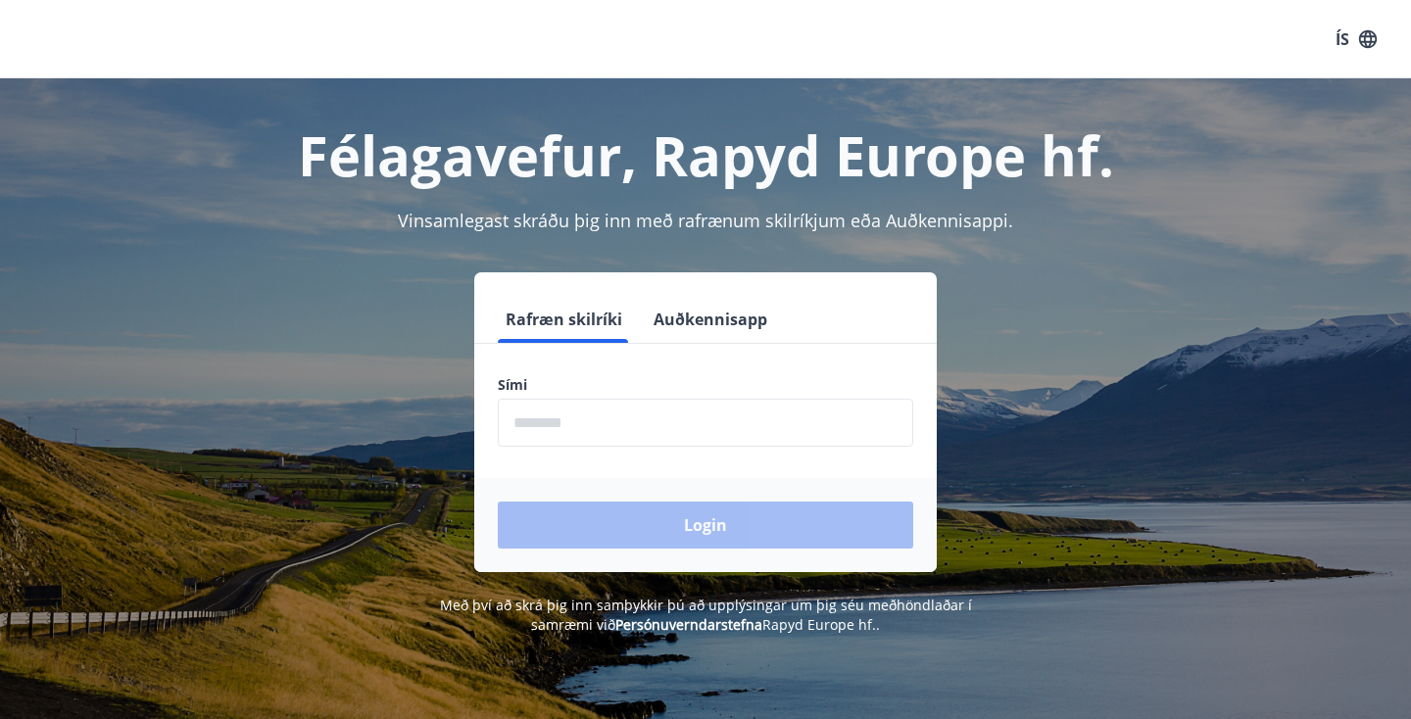
click at [556, 416] on input "phone" at bounding box center [705, 423] width 415 height 48
type input "********"
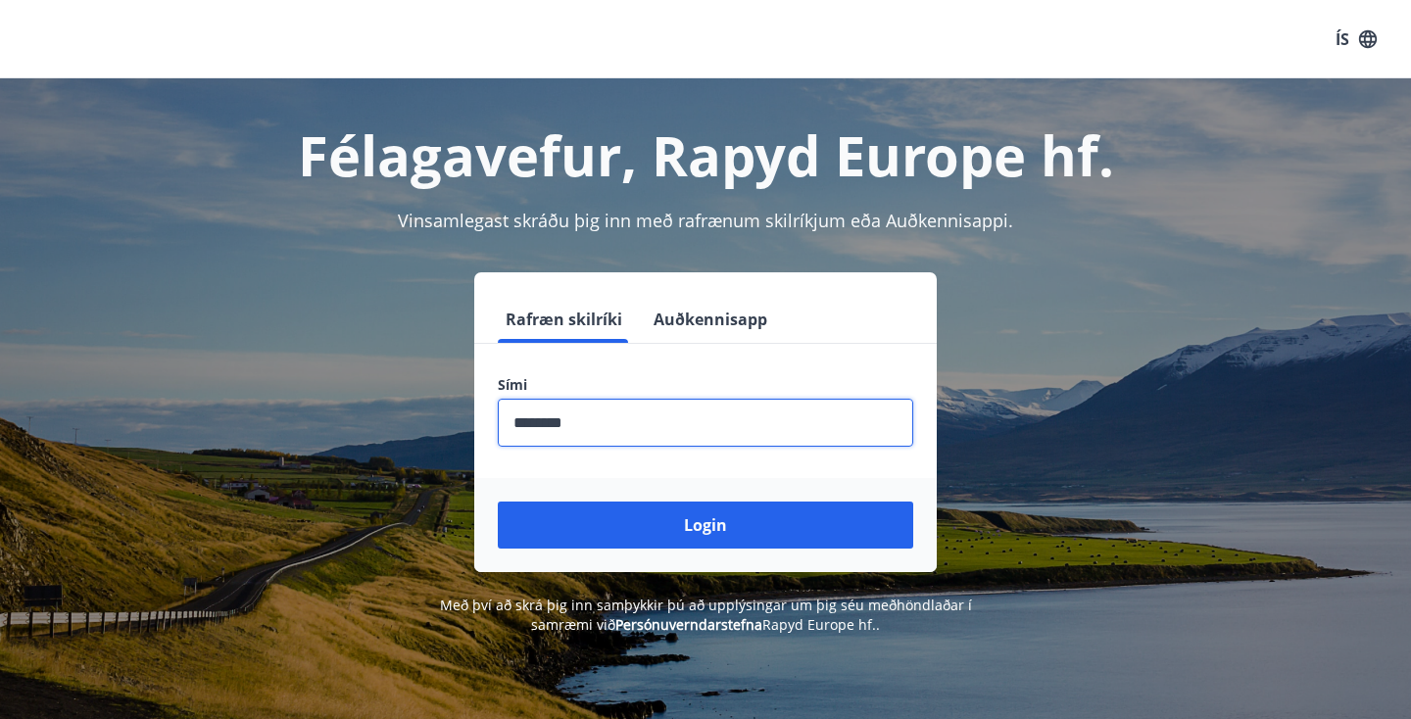
click at [498, 502] on button "Login" at bounding box center [705, 525] width 415 height 47
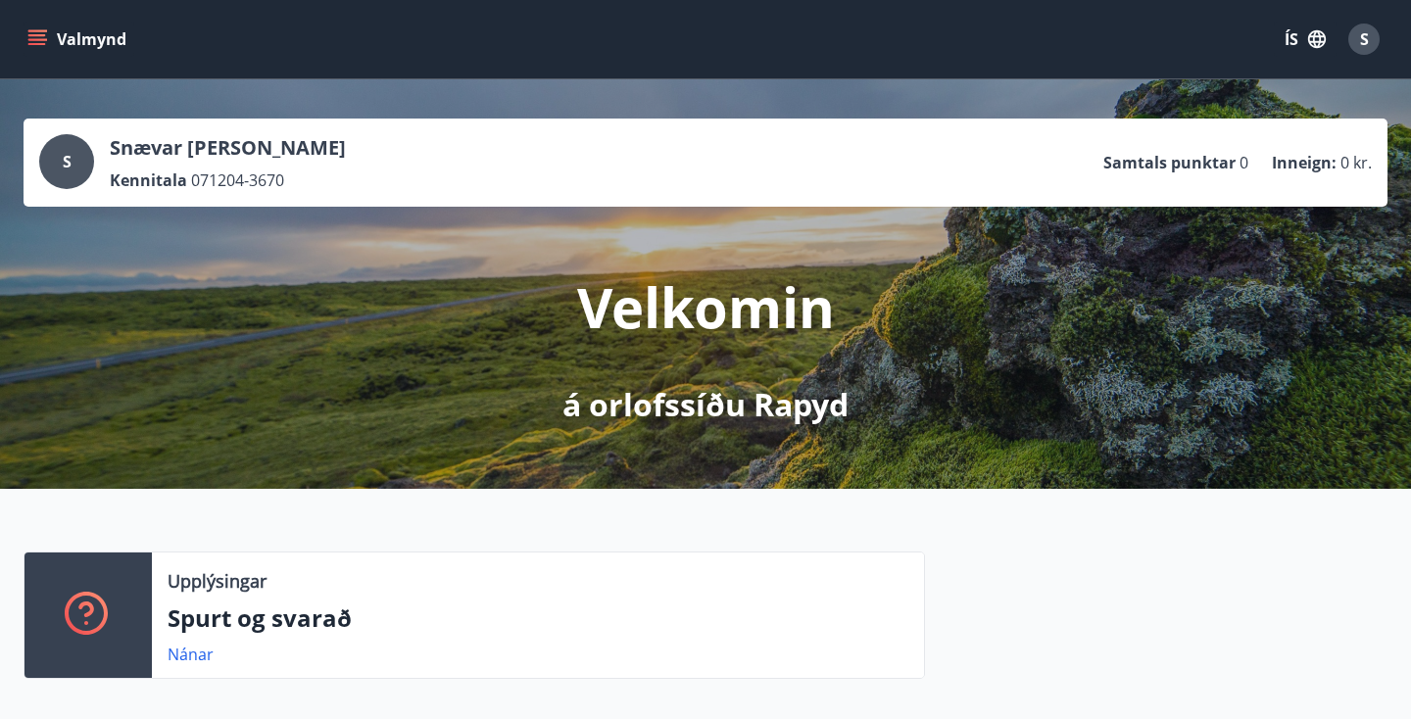
click at [20, 33] on div "Valmynd ÍS S" at bounding box center [705, 39] width 1411 height 78
click at [57, 46] on button "Valmynd" at bounding box center [79, 39] width 111 height 35
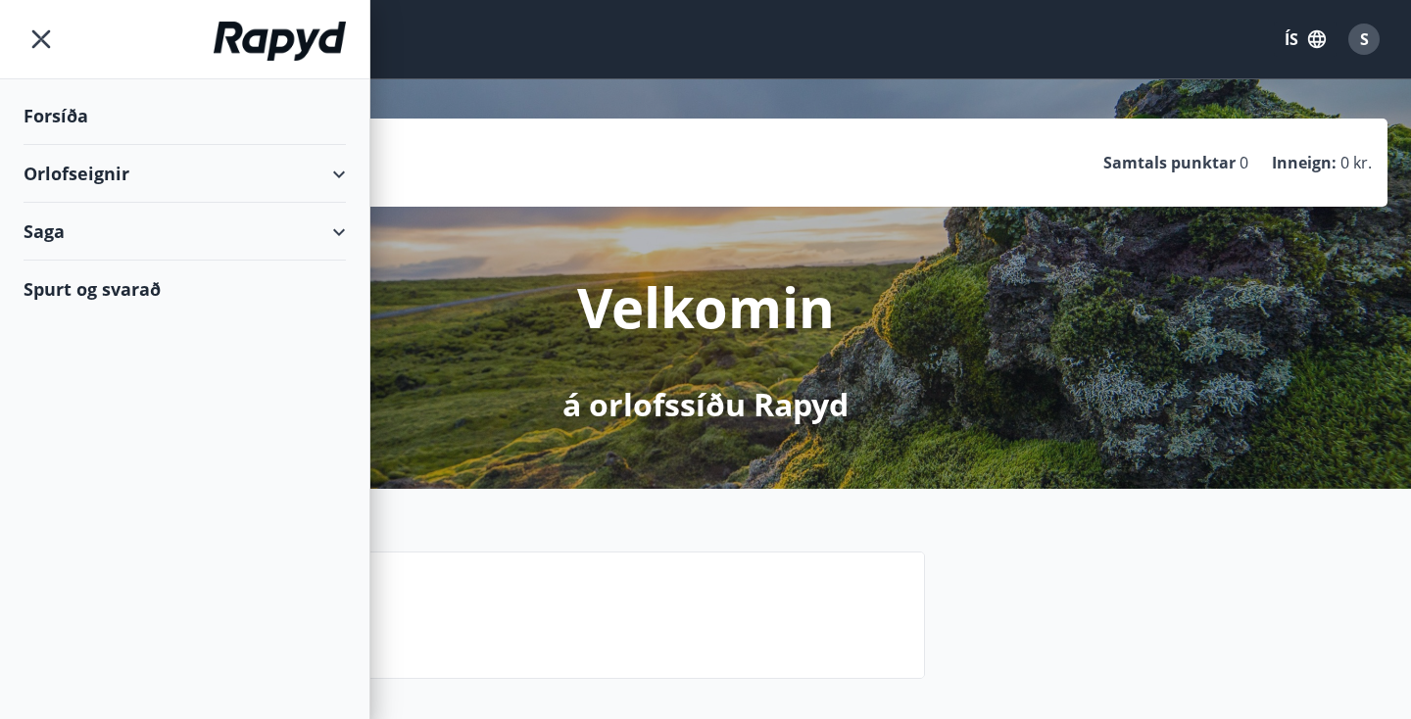
click at [99, 190] on div "Orlofseignir" at bounding box center [185, 174] width 322 height 58
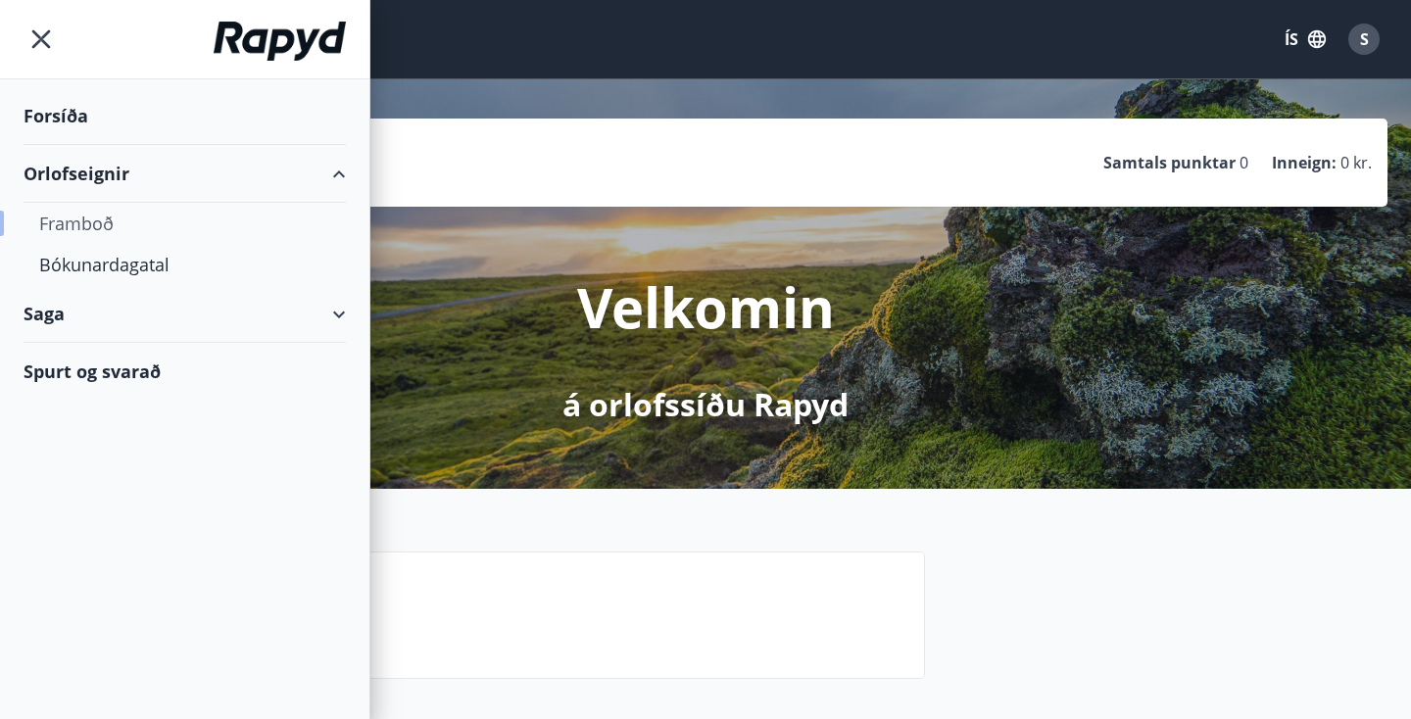
click at [71, 211] on div "Framboð" at bounding box center [184, 223] width 291 height 41
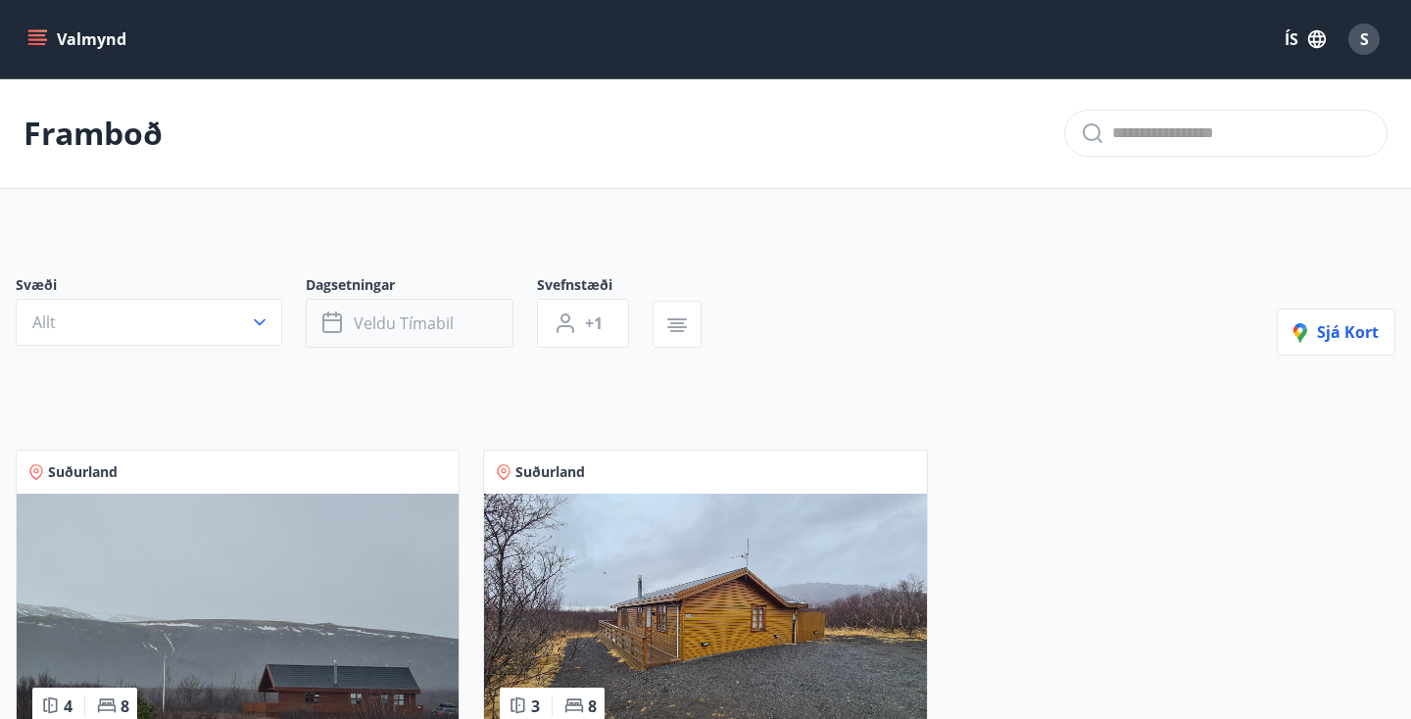
click at [391, 344] on button "Veldu tímabil" at bounding box center [410, 323] width 208 height 49
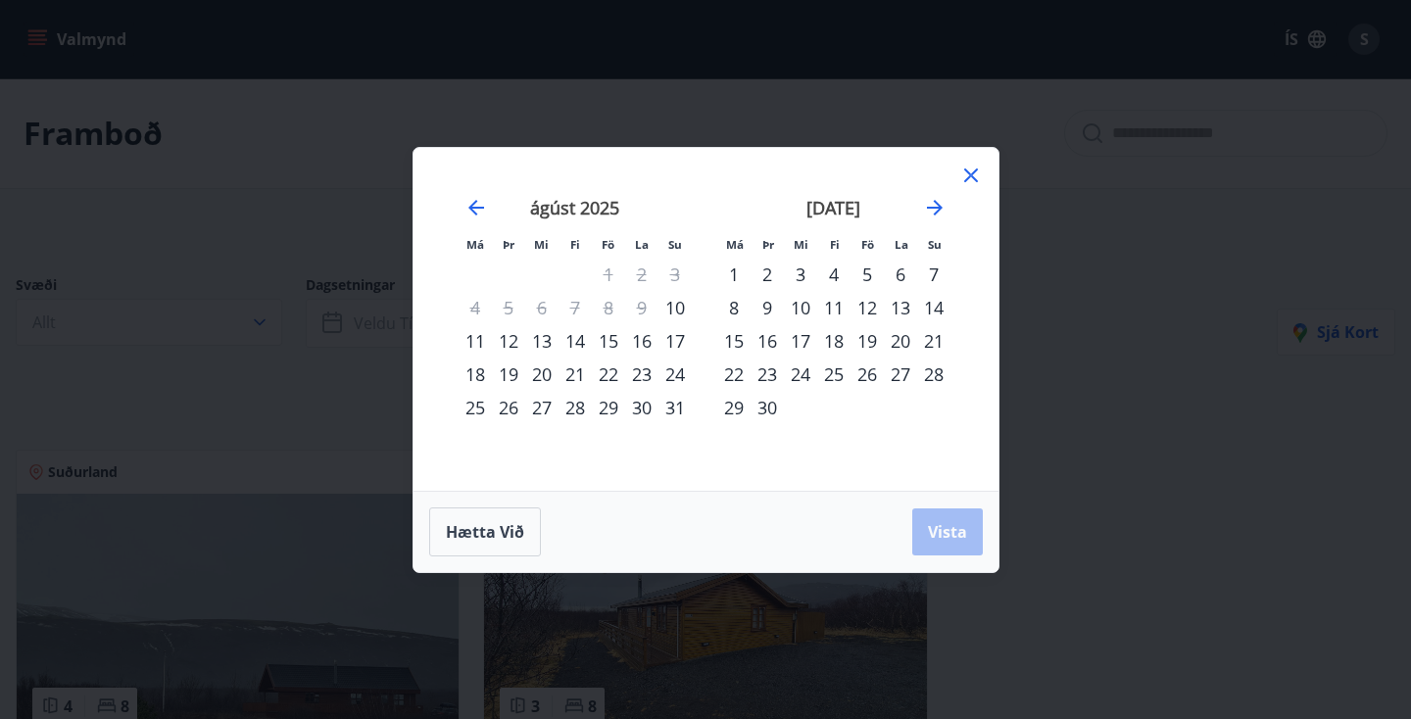
click at [663, 335] on div "17" at bounding box center [674, 340] width 33 height 33
click at [920, 519] on button "Vista" at bounding box center [947, 531] width 71 height 47
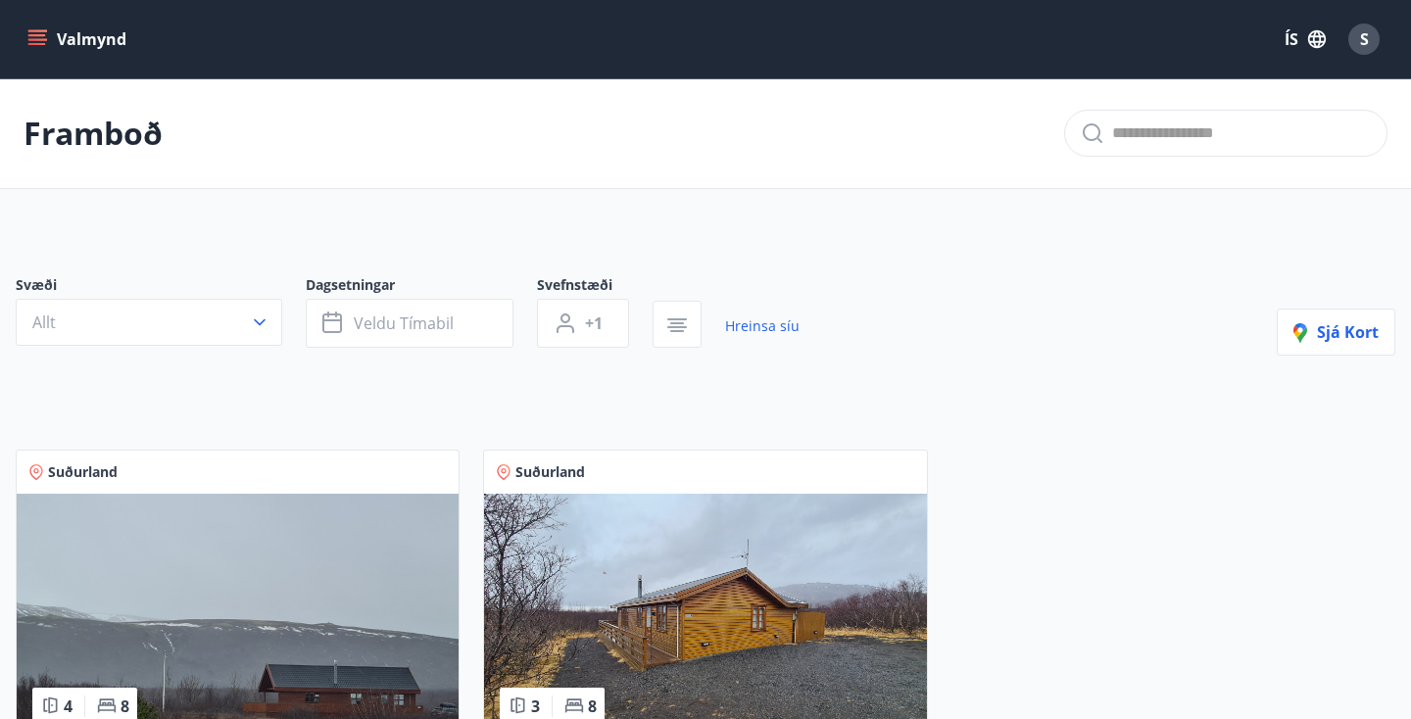
scroll to position [3, 0]
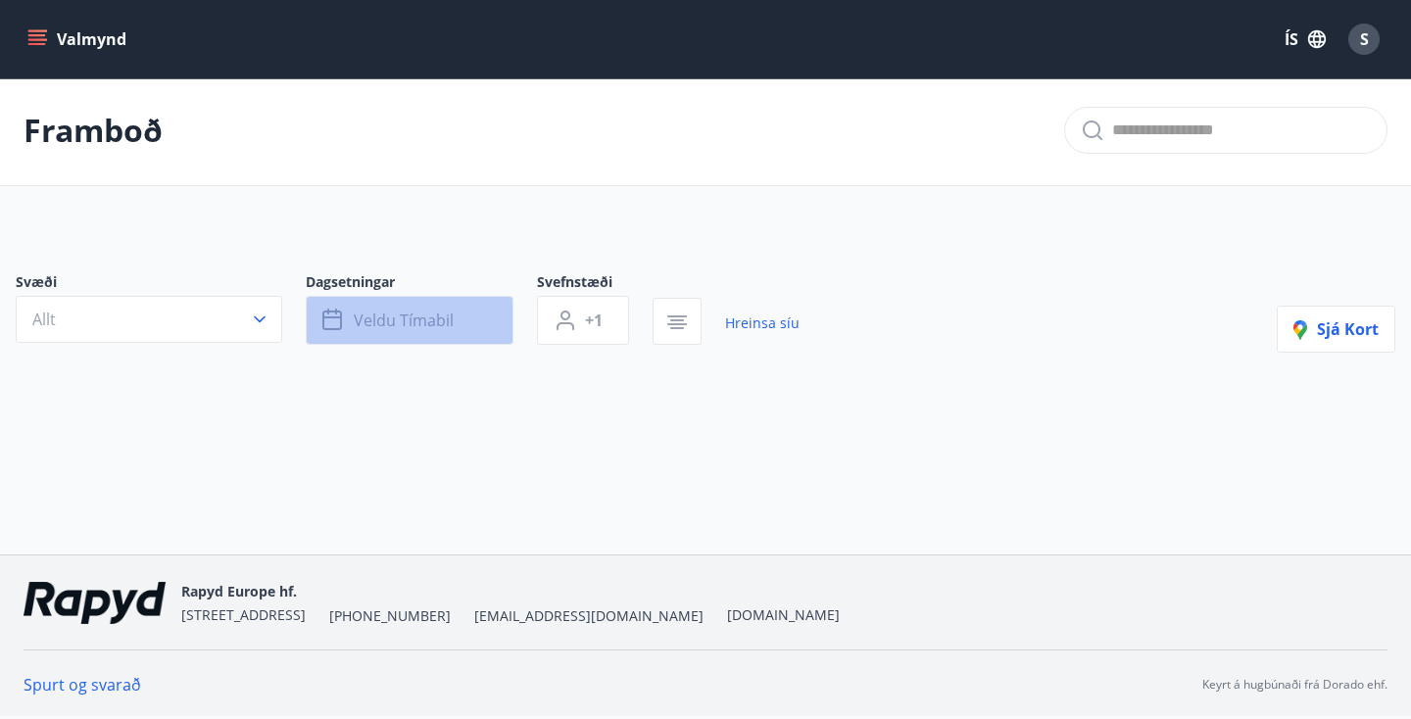
click at [368, 307] on button "Veldu tímabil" at bounding box center [410, 320] width 208 height 49
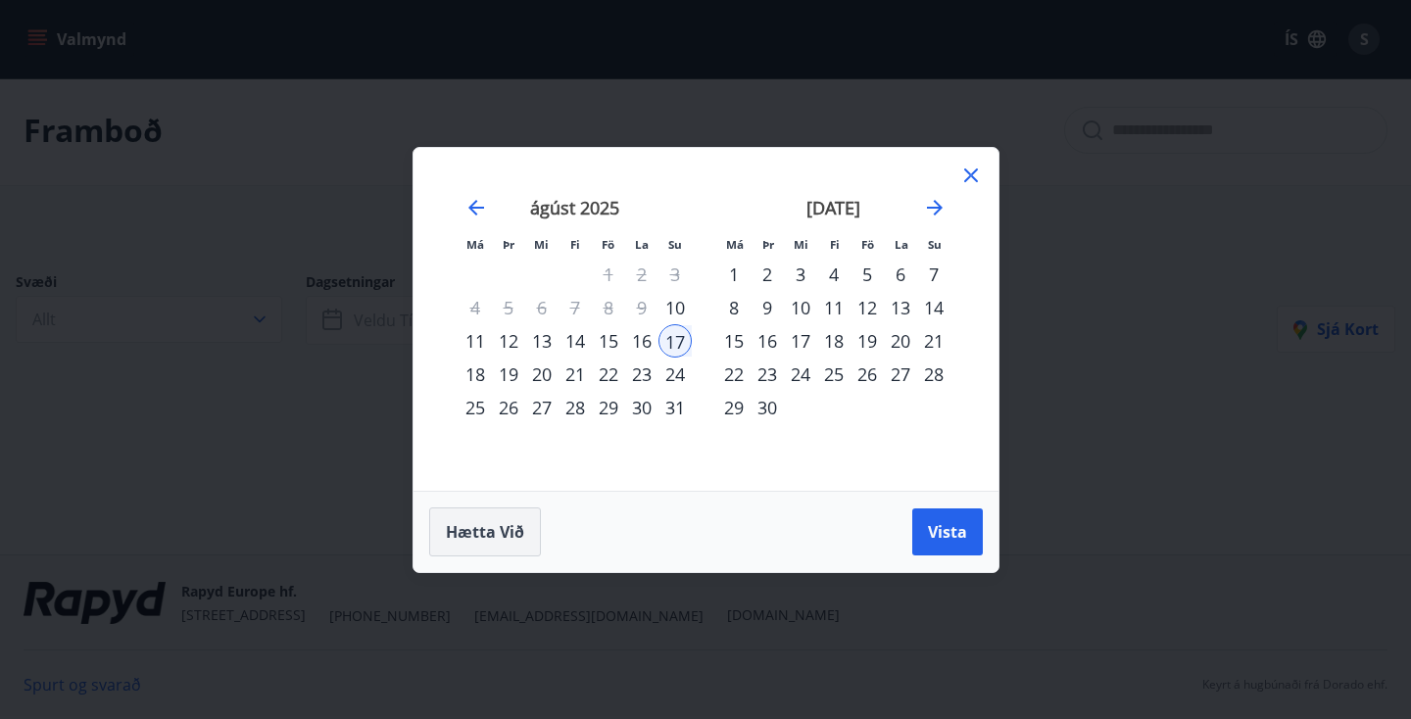
click at [472, 538] on span "Hætta við" at bounding box center [485, 532] width 78 height 22
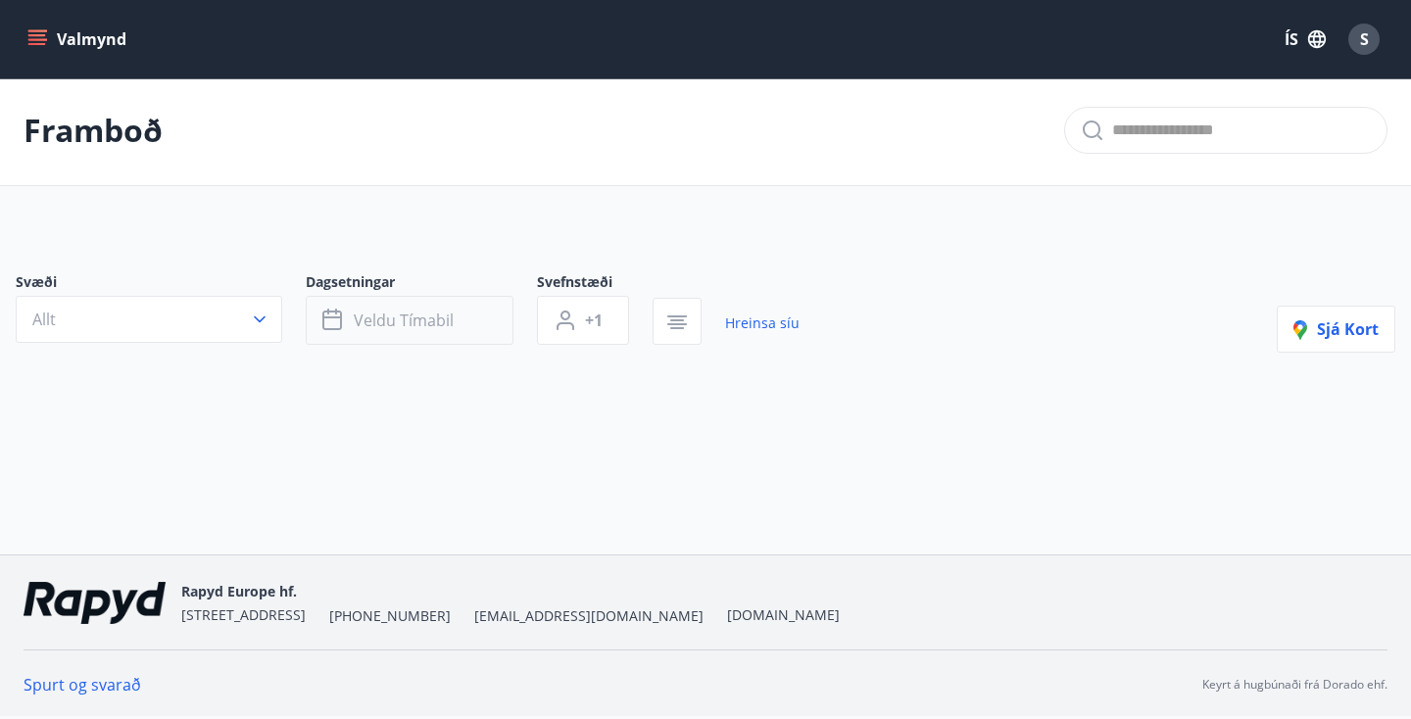
click at [391, 329] on span "Veldu tímabil" at bounding box center [404, 321] width 100 height 22
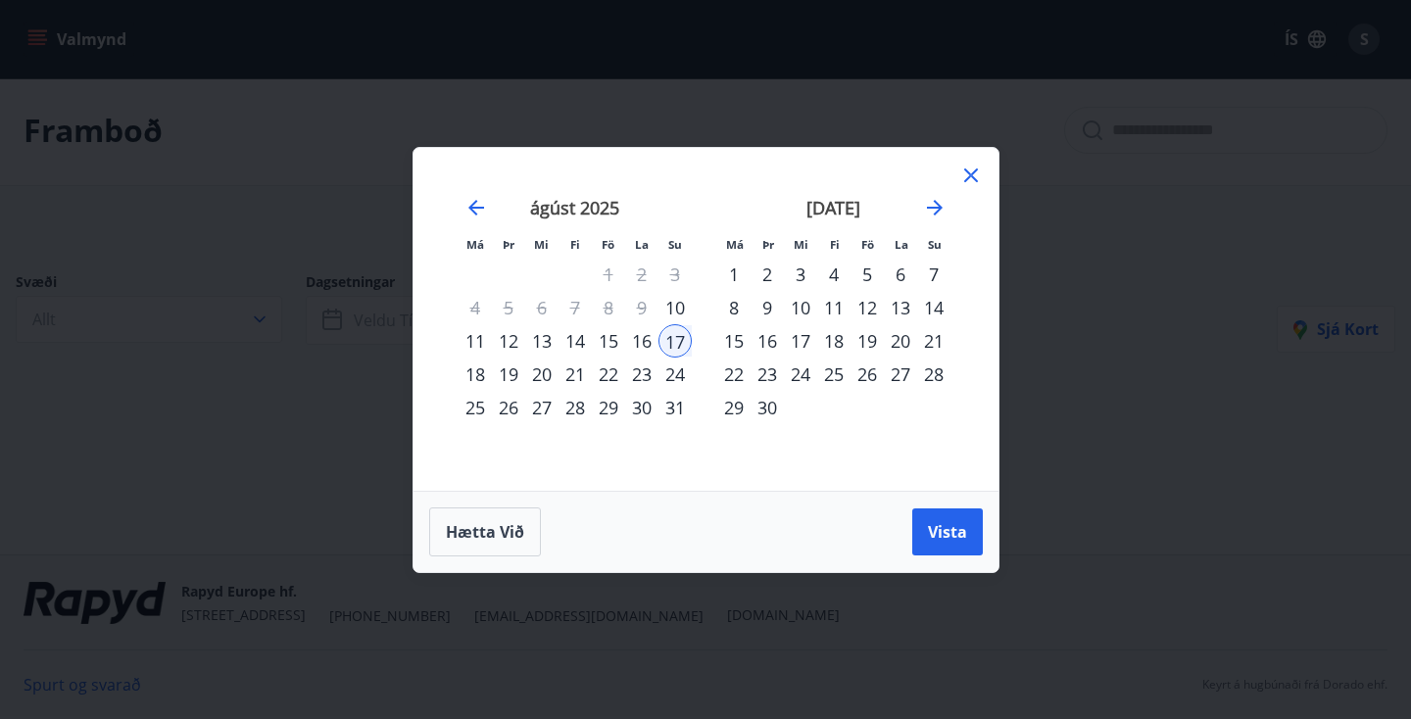
click at [984, 166] on div "Má Þr Mi Fi Fö La Su Má Þr Mi Fi Fö La Su júlí 2025 1 2 3 4 5 6 7 8 9 10 11 12 …" at bounding box center [705, 319] width 585 height 343
click at [972, 169] on icon at bounding box center [971, 176] width 24 height 24
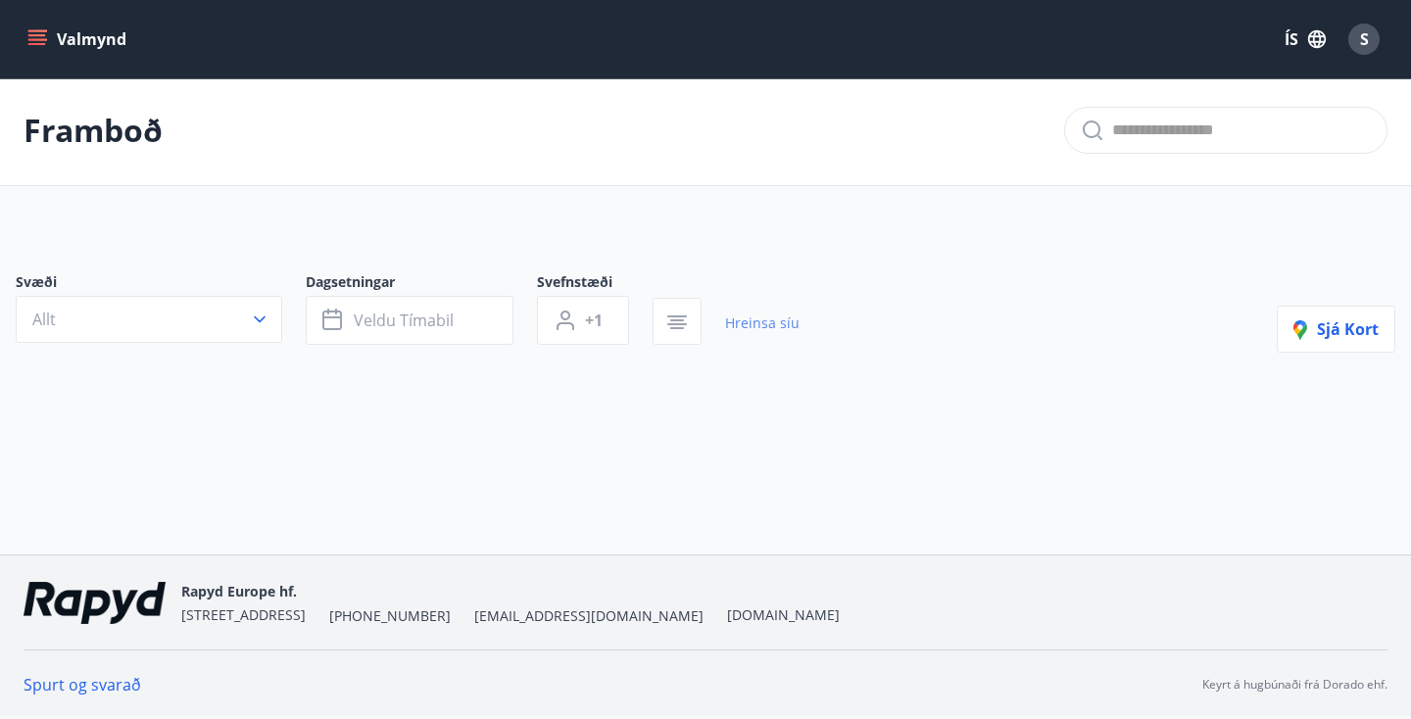
click at [774, 318] on link "Hreinsa síu" at bounding box center [762, 323] width 74 height 43
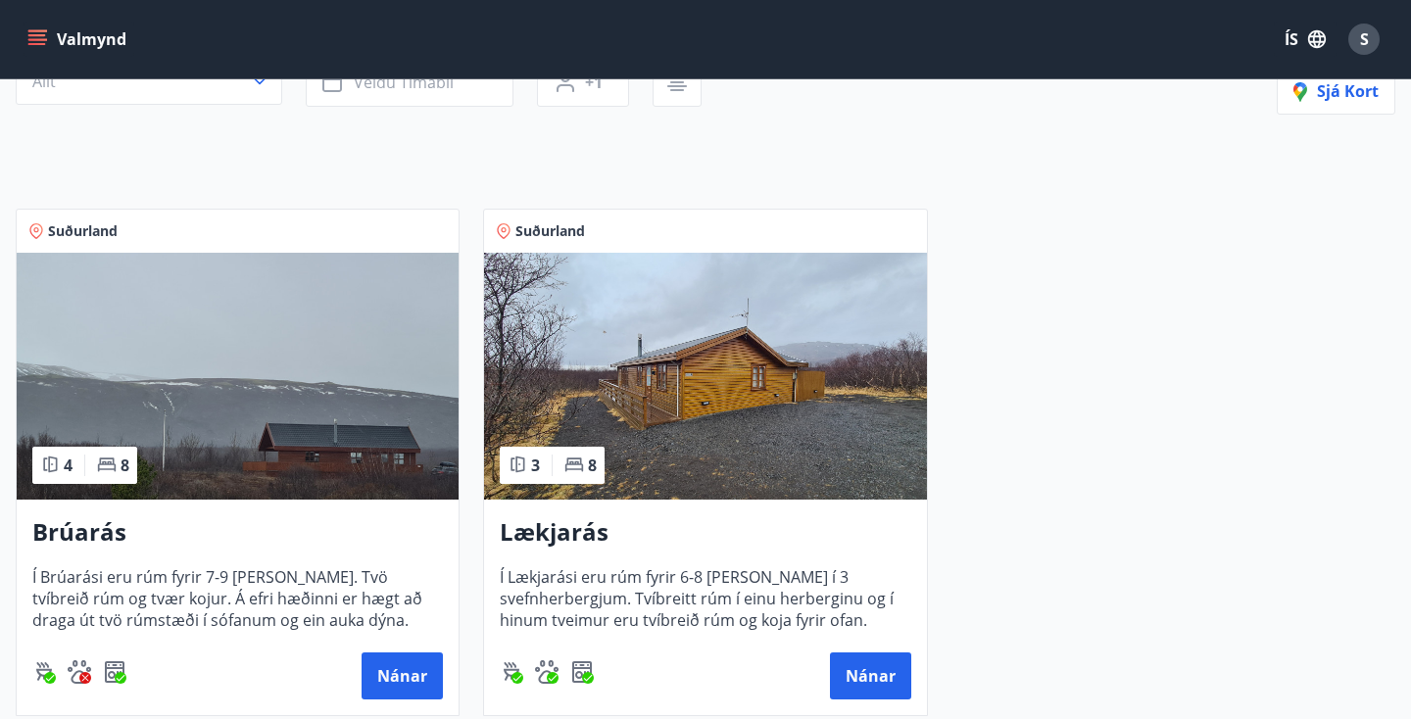
click at [285, 435] on img at bounding box center [238, 376] width 442 height 247
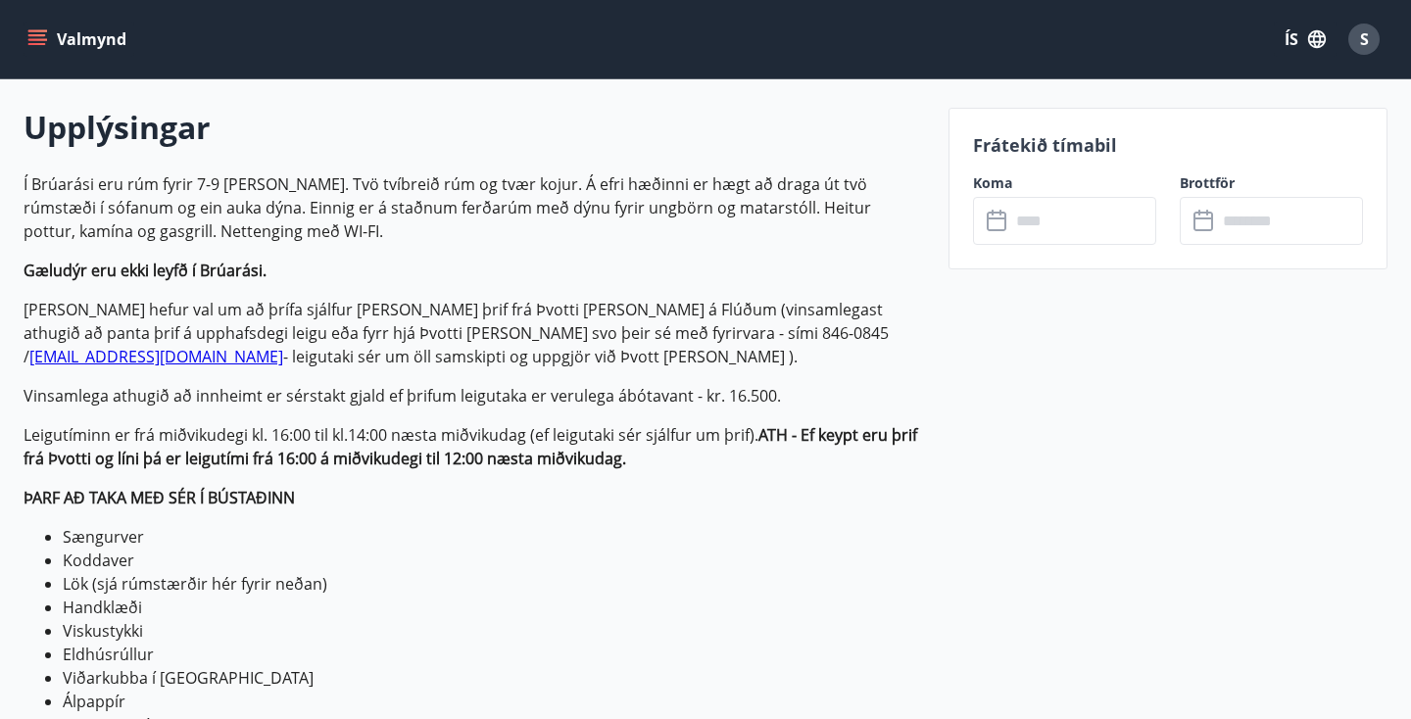
scroll to position [674, 0]
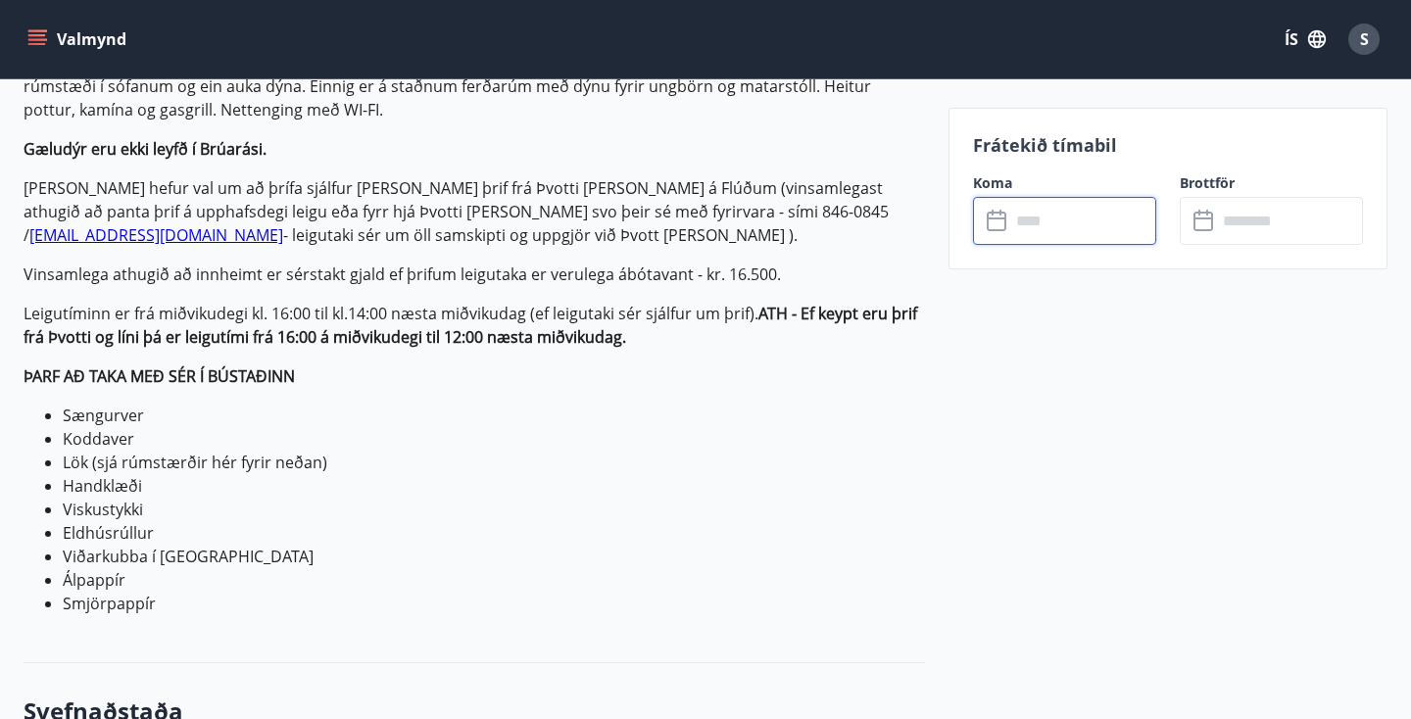
click at [1029, 207] on input "text" at bounding box center [1083, 221] width 146 height 48
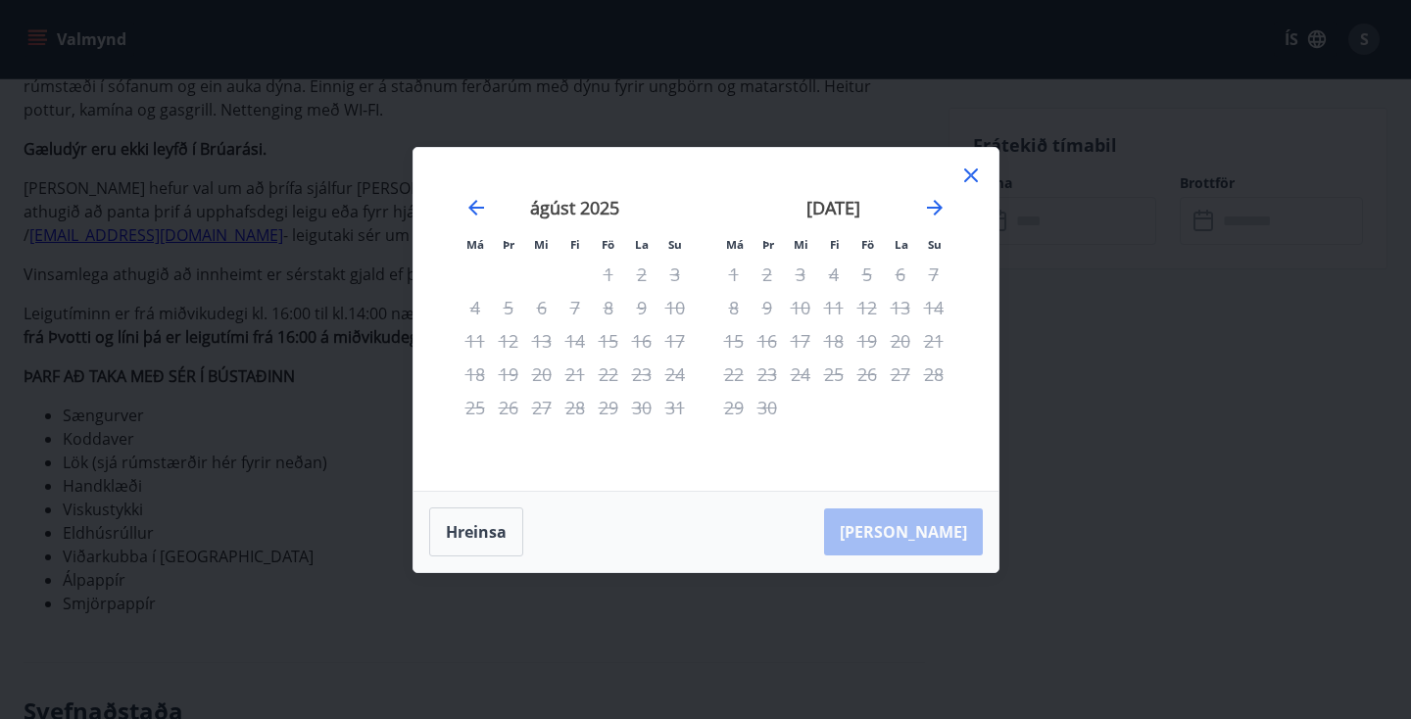
click at [937, 219] on div "september 2025" at bounding box center [833, 214] width 233 height 86
click at [937, 218] on icon "Move forward to switch to the next month." at bounding box center [935, 208] width 24 height 24
click at [937, 217] on icon "Move forward to switch to the next month." at bounding box center [935, 208] width 24 height 24
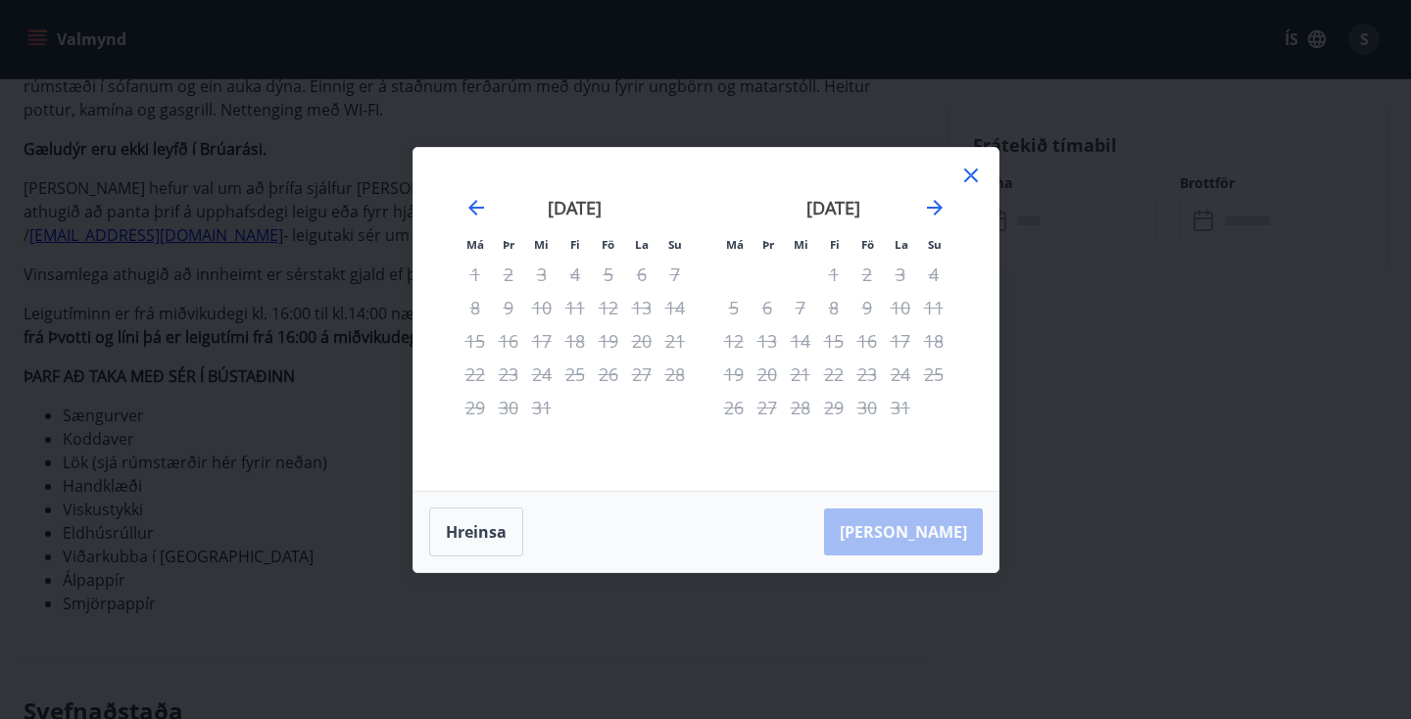
click at [970, 189] on div at bounding box center [971, 178] width 24 height 29
click at [979, 179] on icon at bounding box center [971, 176] width 24 height 24
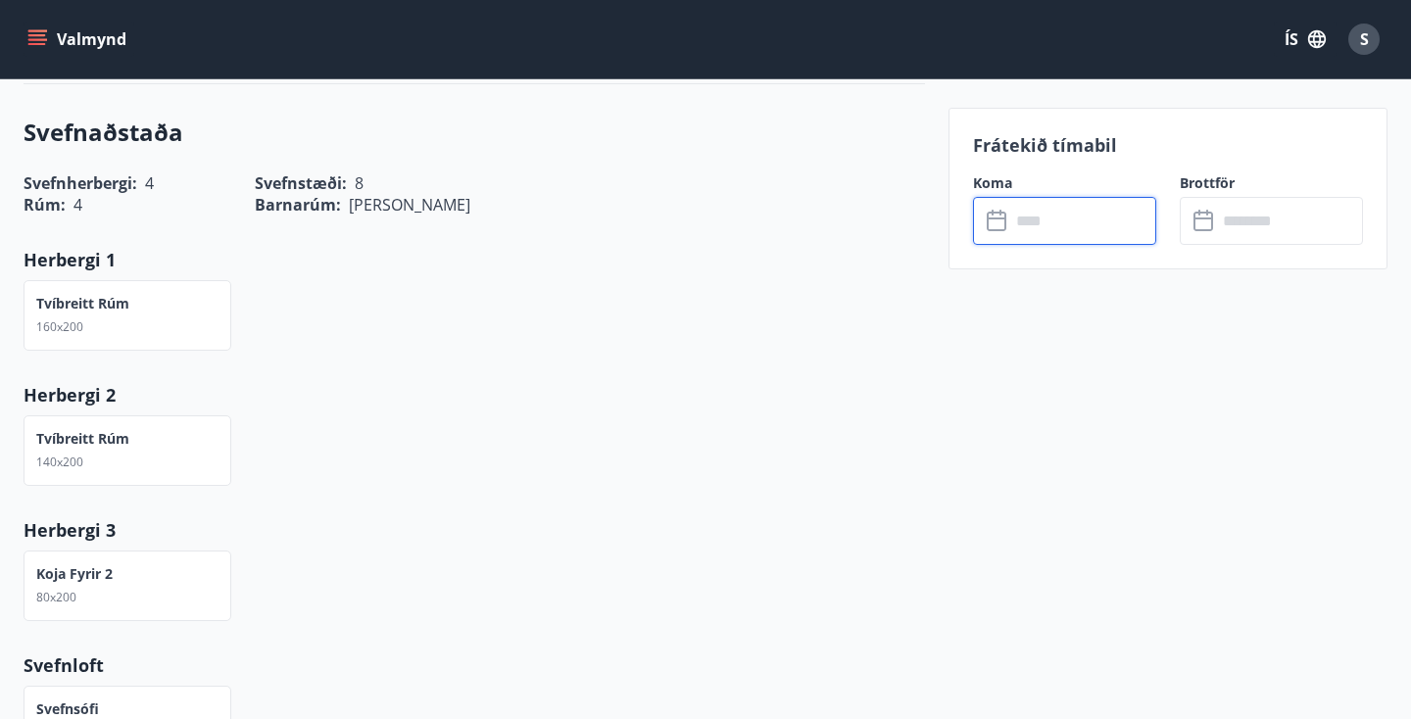
scroll to position [1251, 0]
click at [117, 308] on p "Tvíbreitt rúm" at bounding box center [82, 306] width 93 height 20
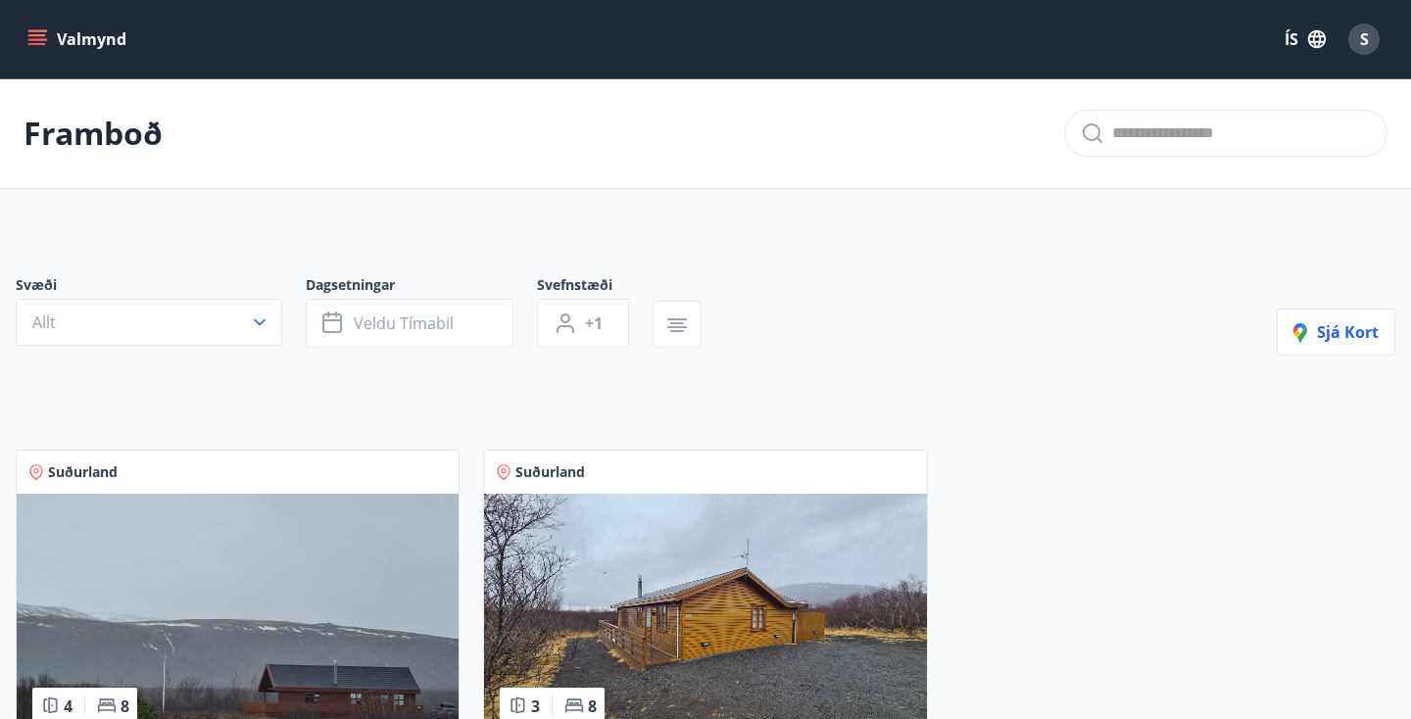
click at [623, 581] on img at bounding box center [705, 617] width 442 height 247
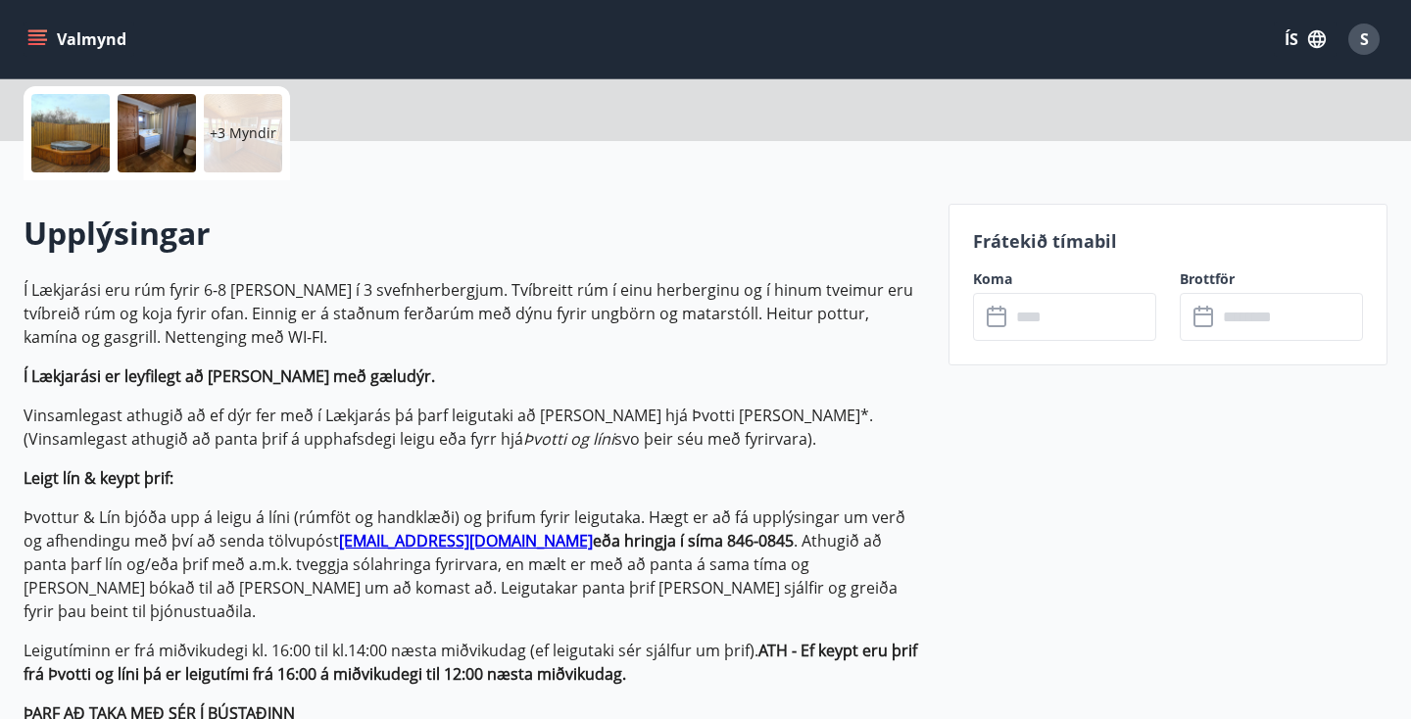
scroll to position [453, 0]
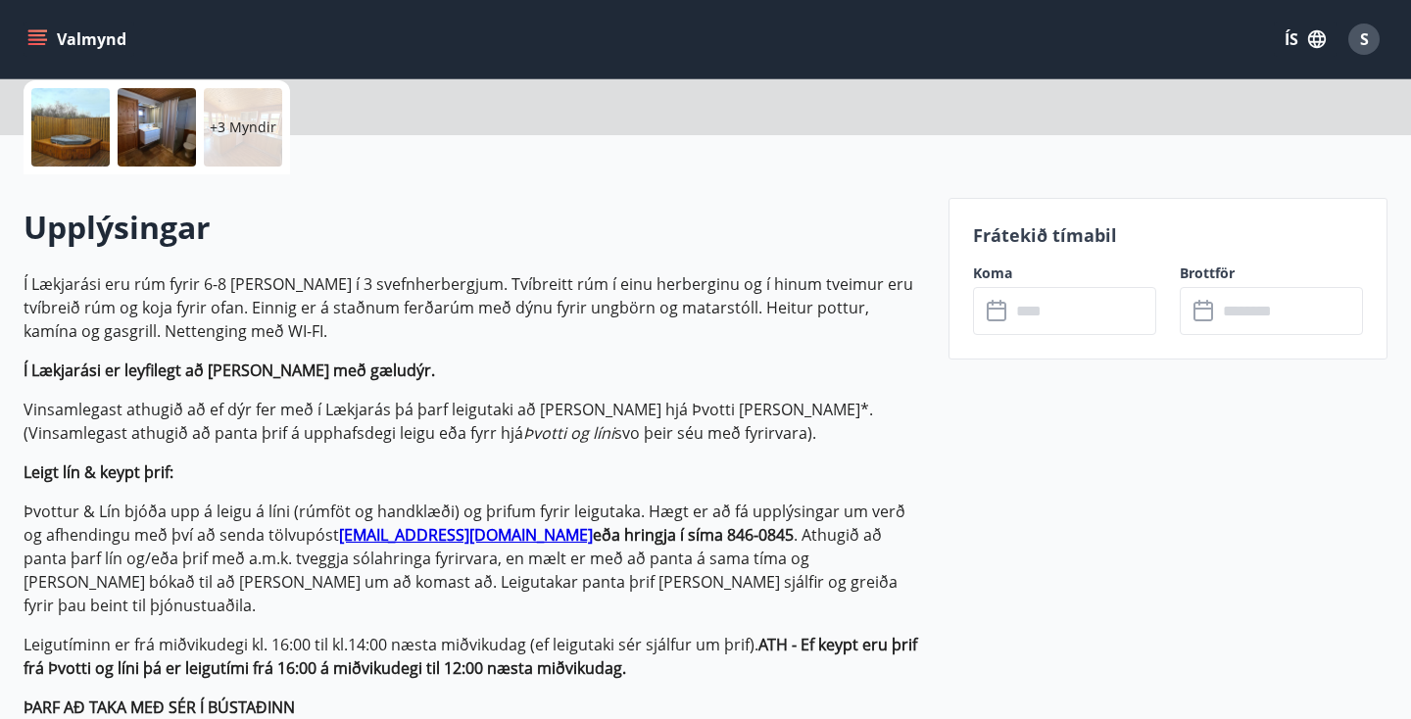
click at [1044, 331] on input "text" at bounding box center [1083, 311] width 146 height 48
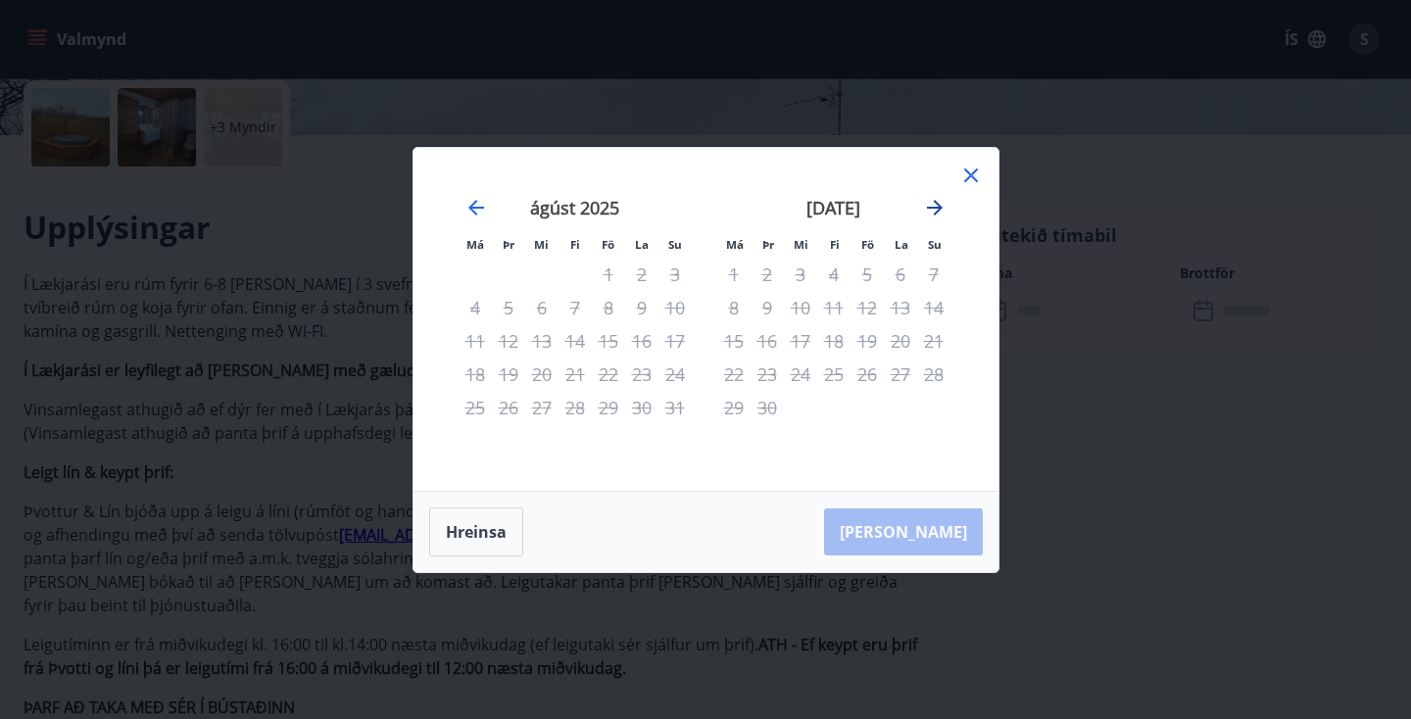
click at [939, 200] on icon "Move forward to switch to the next month." at bounding box center [935, 208] width 24 height 24
